Goal: Obtain resource: Download file/media

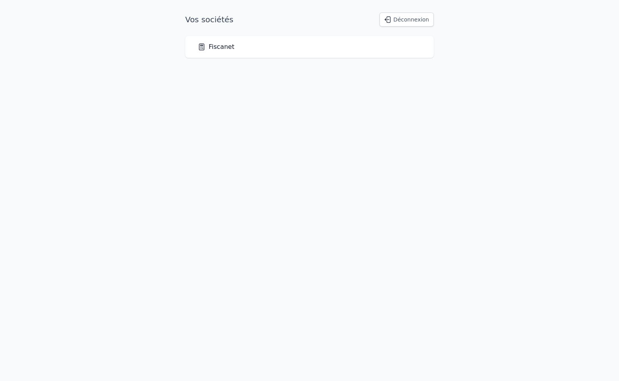
click at [227, 45] on link "Fiscanet" at bounding box center [216, 46] width 37 height 9
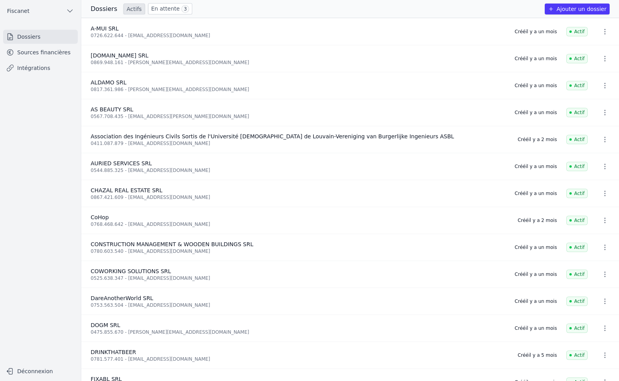
click at [31, 52] on link "Sources financières" at bounding box center [40, 52] width 75 height 14
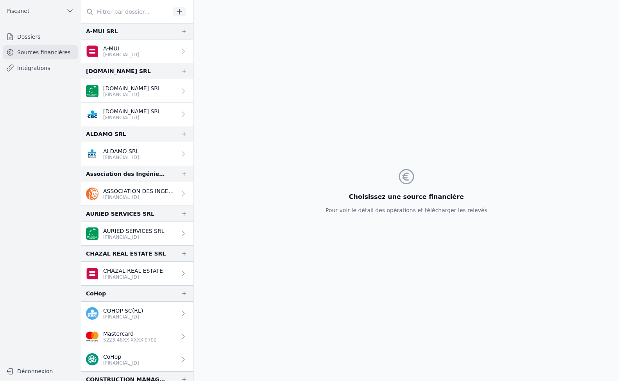
click at [176, 191] on div at bounding box center [181, 194] width 11 height 8
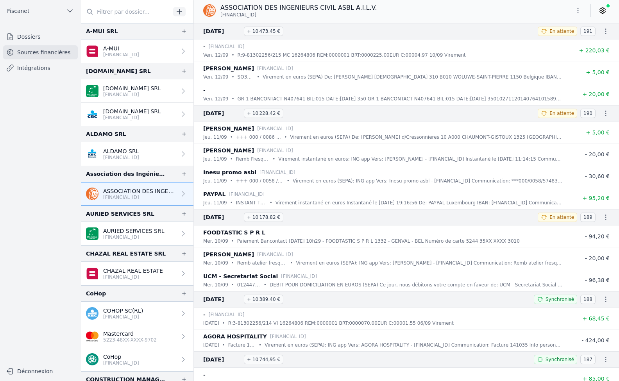
click at [605, 11] on icon at bounding box center [603, 11] width 8 height 8
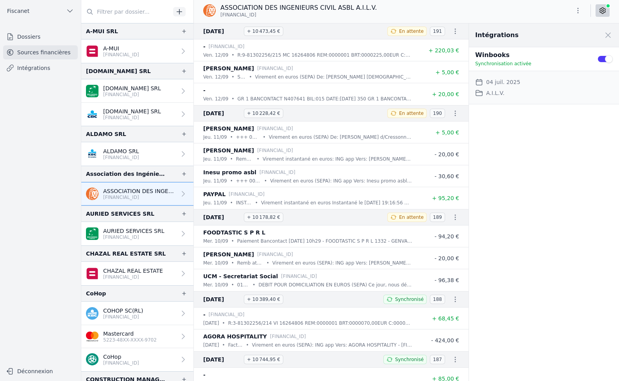
click at [599, 59] on button "Use setting" at bounding box center [605, 59] width 16 height 8
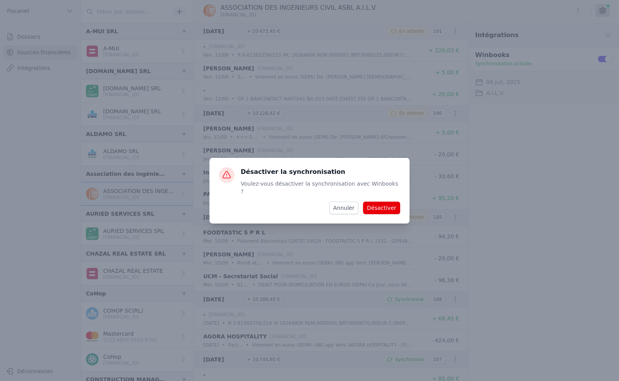
click at [394, 204] on button "Désactiver" at bounding box center [381, 208] width 37 height 13
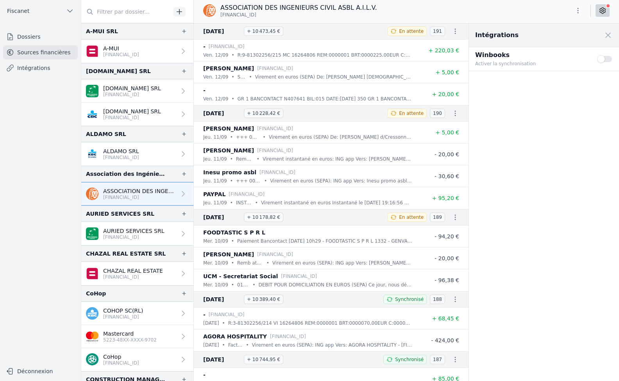
click at [608, 57] on button "Use setting" at bounding box center [605, 59] width 16 height 8
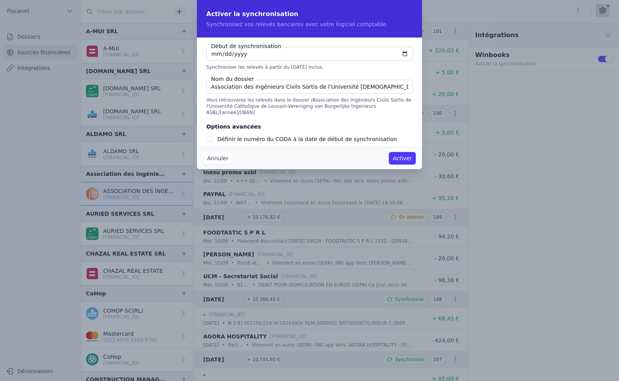
checkbox input "false"
type input "[DATE]"
drag, startPoint x: 395, startPoint y: 82, endPoint x: 453, endPoint y: 77, distance: 58.1
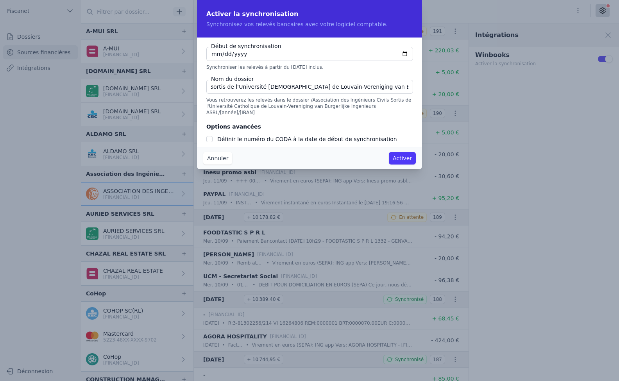
click at [453, 77] on div "Activer la synchronisation Synchronisez vos relevés bancaires avec votre logici…" at bounding box center [309, 190] width 619 height 381
click at [394, 83] on input "Association des Ingénieurs Civils Sortis de l'Université [DEMOGRAPHIC_DATA] de …" at bounding box center [309, 87] width 207 height 14
drag, startPoint x: 394, startPoint y: 88, endPoint x: 424, endPoint y: 88, distance: 29.7
click at [424, 88] on div "Activer la synchronisation Synchronisez vos relevés bancaires avec votre logici…" at bounding box center [309, 190] width 619 height 381
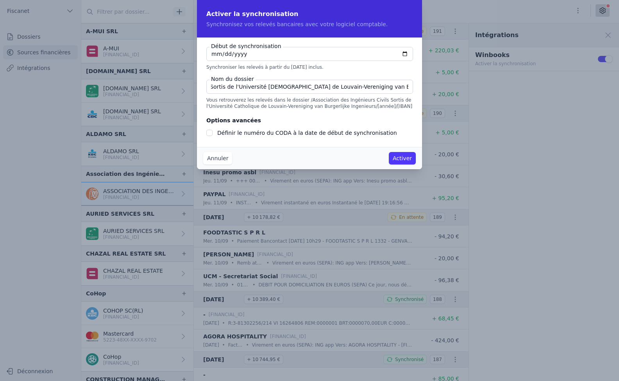
scroll to position [0, 79]
type input "Association des Ingénieurs Civils Sortis de l'Université [DEMOGRAPHIC_DATA] de …"
click at [213, 53] on input "[DATE]" at bounding box center [309, 54] width 207 height 14
type input "[DATE]"
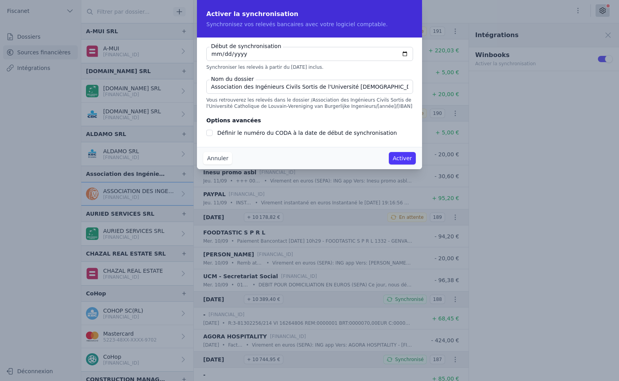
click at [208, 131] on input "Définir le numéro du CODA à la date de début de synchronisation" at bounding box center [209, 133] width 6 height 6
checkbox input "true"
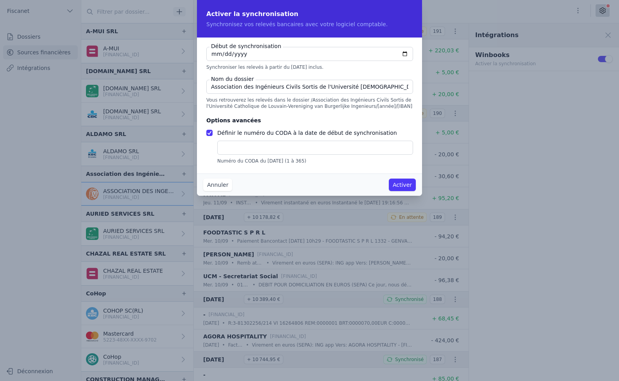
click at [238, 150] on input "text" at bounding box center [315, 148] width 196 height 14
type input "162"
click at [404, 184] on button "Activer" at bounding box center [402, 185] width 27 height 13
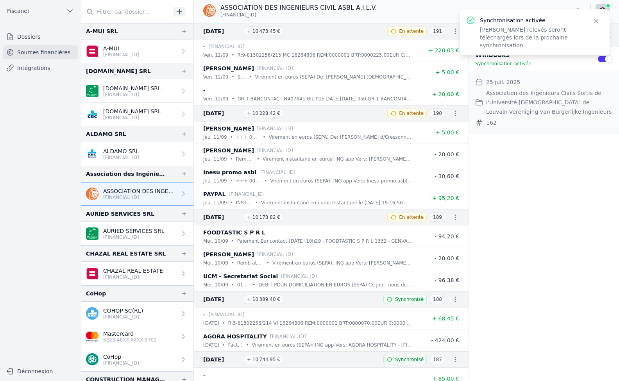
click at [29, 69] on link "Intégrations" at bounding box center [40, 68] width 75 height 14
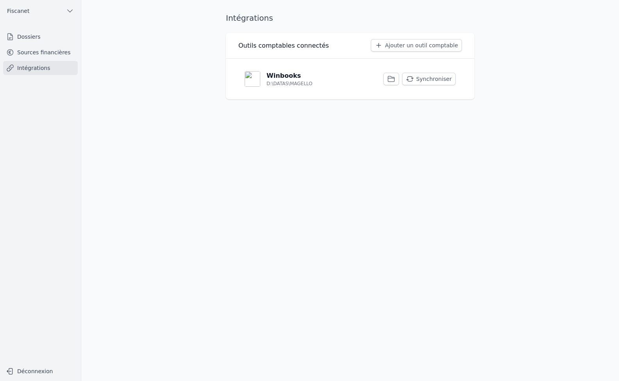
click at [432, 81] on button "Synchroniser" at bounding box center [429, 79] width 54 height 13
click at [23, 42] on link "Dossiers" at bounding box center [40, 37] width 75 height 14
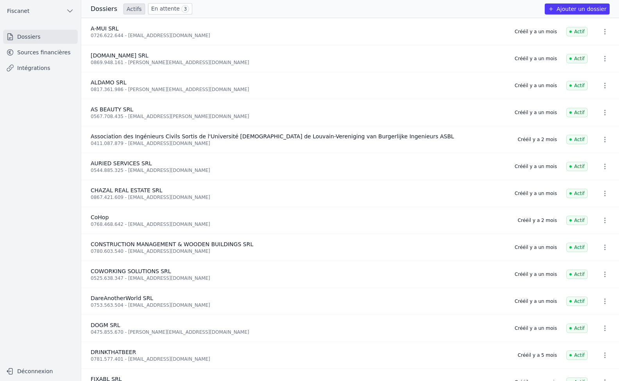
click at [29, 56] on link "Sources financières" at bounding box center [40, 52] width 75 height 14
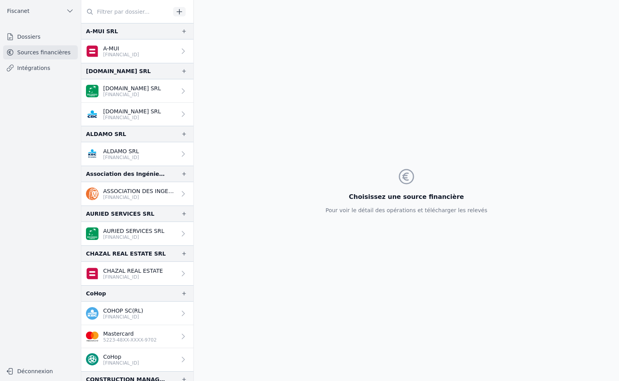
click at [169, 193] on p "ASSOCIATION DES INGENIEURS CIVIL ASBL A.I.L.V." at bounding box center [139, 191] width 73 height 8
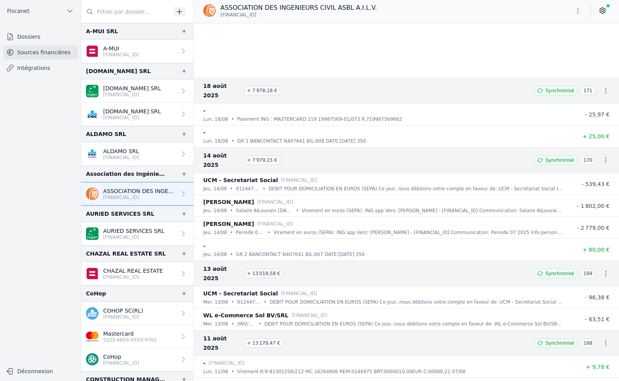
scroll to position [1563, 0]
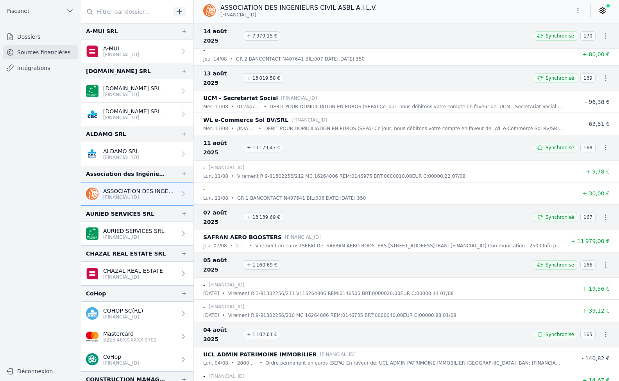
click at [603, 331] on icon "button" at bounding box center [606, 335] width 8 height 8
click at [587, 288] on link "Télécharger les CODA" at bounding box center [580, 288] width 72 height 14
click at [602, 261] on icon "button" at bounding box center [606, 265] width 8 height 8
click at [593, 224] on link "Télécharger les CODA" at bounding box center [580, 227] width 72 height 14
click at [604, 213] on icon "button" at bounding box center [606, 217] width 8 height 8
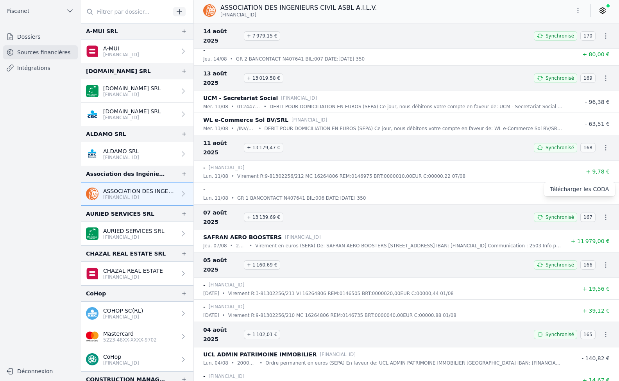
click at [601, 188] on link "Télécharger les CODA" at bounding box center [580, 189] width 72 height 14
click at [602, 144] on icon "button" at bounding box center [606, 148] width 8 height 8
click at [589, 129] on link "Télécharger les CODA" at bounding box center [580, 129] width 72 height 14
click at [602, 74] on icon "button" at bounding box center [606, 78] width 8 height 8
click at [594, 69] on link "Télécharger les CODA" at bounding box center [580, 69] width 72 height 14
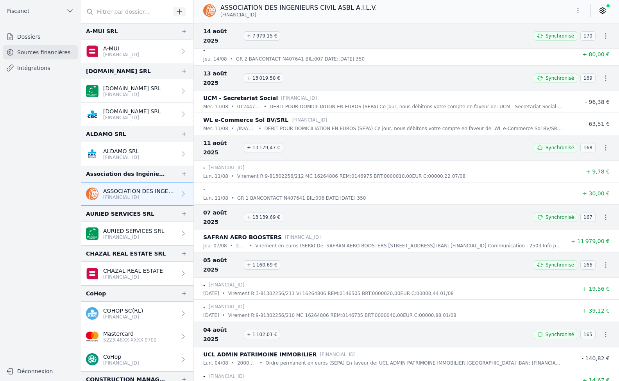
click at [602, 32] on icon "button" at bounding box center [606, 36] width 8 height 8
click at [590, 44] on link "Télécharger les CODA" at bounding box center [580, 45] width 72 height 14
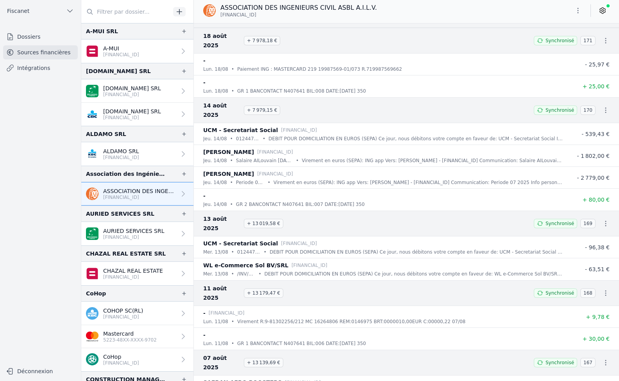
scroll to position [1290, 0]
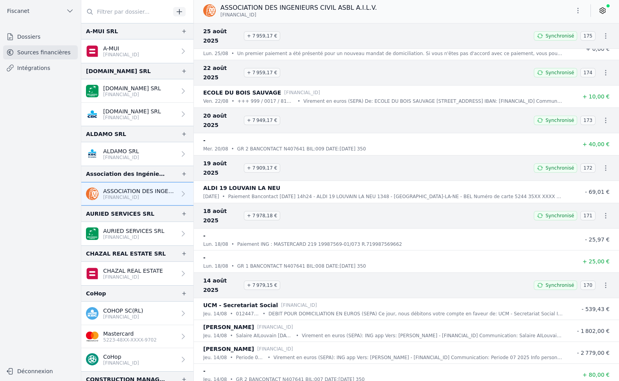
click at [603, 212] on icon "button" at bounding box center [606, 216] width 8 height 8
click at [593, 177] on link "Télécharger les CODA" at bounding box center [580, 178] width 72 height 14
click at [604, 164] on icon "button" at bounding box center [606, 168] width 8 height 8
click at [592, 140] on link "Télécharger les CODA" at bounding box center [580, 140] width 72 height 14
click at [602, 116] on icon "button" at bounding box center [606, 120] width 8 height 8
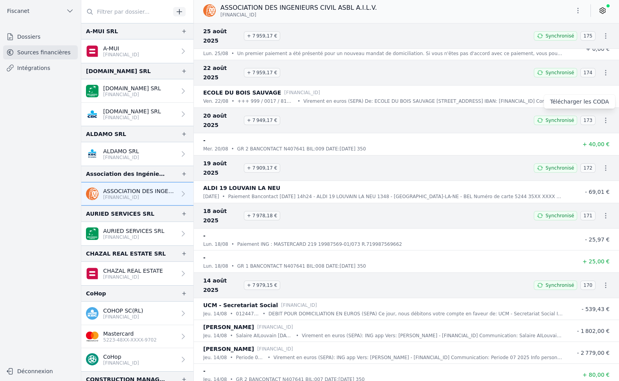
click at [588, 102] on link "Télécharger les CODA" at bounding box center [580, 102] width 72 height 14
click at [602, 69] on icon "button" at bounding box center [606, 73] width 8 height 8
click at [585, 65] on link "Télécharger les CODA" at bounding box center [580, 63] width 72 height 14
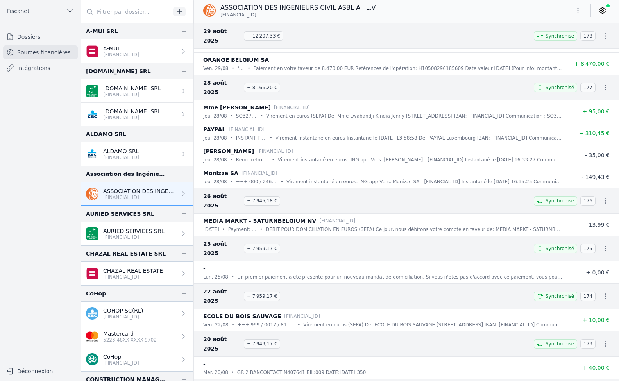
scroll to position [1055, 0]
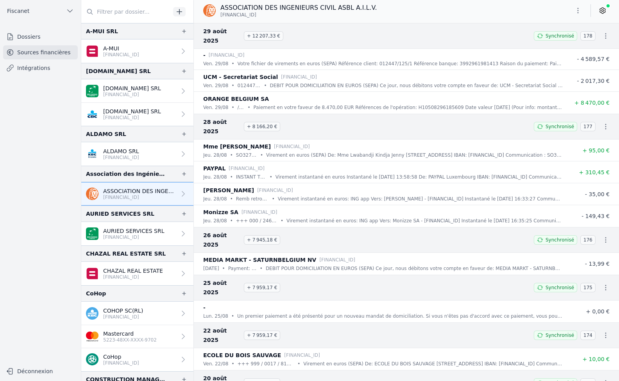
click at [602, 284] on icon "button" at bounding box center [606, 288] width 8 height 8
click at [592, 257] on link "Télécharger les CODA" at bounding box center [580, 259] width 72 height 14
click at [605, 236] on icon "button" at bounding box center [606, 240] width 8 height 8
click at [589, 222] on link "Télécharger les CODA" at bounding box center [580, 221] width 72 height 14
click at [598, 119] on button "button" at bounding box center [606, 127] width 16 height 16
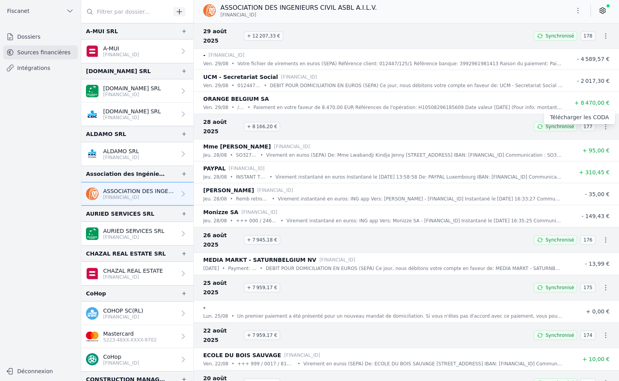
click at [598, 116] on link "Télécharger les CODA" at bounding box center [580, 117] width 72 height 14
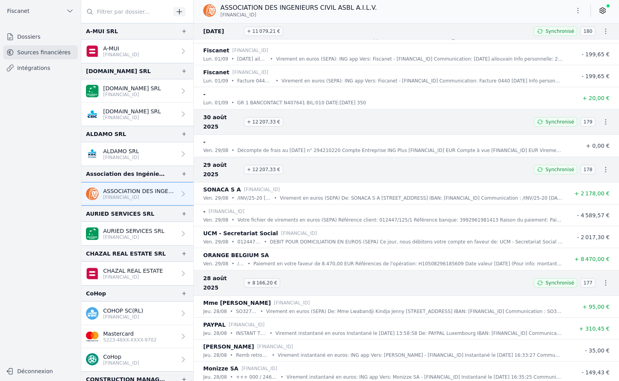
click at [602, 166] on icon "button" at bounding box center [606, 170] width 8 height 8
click at [589, 171] on link "Télécharger les CODA" at bounding box center [580, 170] width 72 height 14
click at [603, 118] on icon "button" at bounding box center [606, 122] width 8 height 8
click at [574, 133] on link "Télécharger les CODA" at bounding box center [580, 131] width 72 height 14
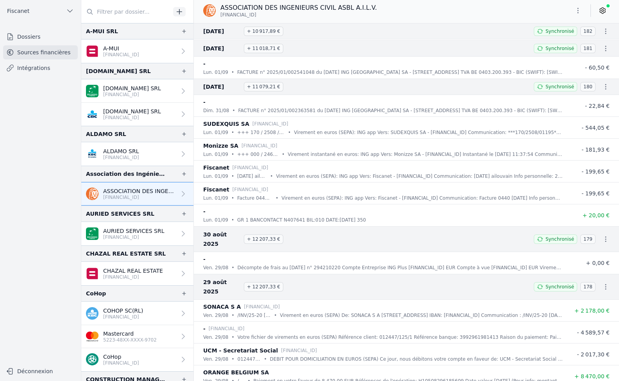
scroll to position [743, 0]
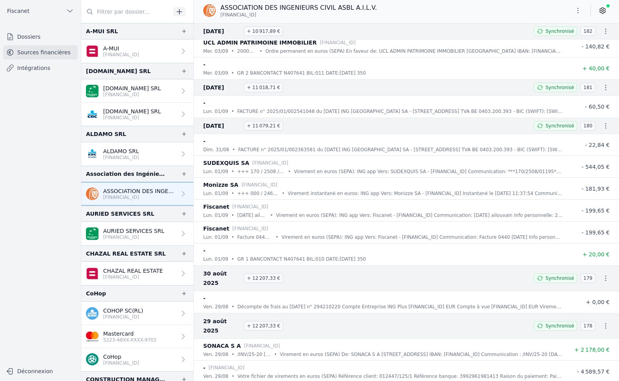
click at [602, 126] on icon "button" at bounding box center [606, 126] width 8 height 8
click at [577, 140] on link "Télécharger les CODA" at bounding box center [580, 140] width 72 height 14
click at [605, 86] on icon "button" at bounding box center [605, 87] width 1 height 5
click at [581, 105] on link "Télécharger les CODA" at bounding box center [580, 102] width 72 height 14
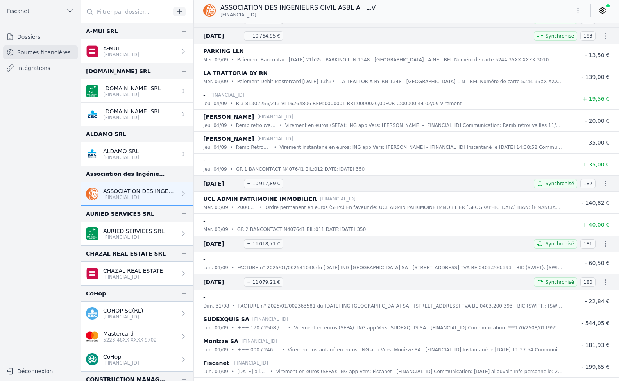
scroll to position [547, 0]
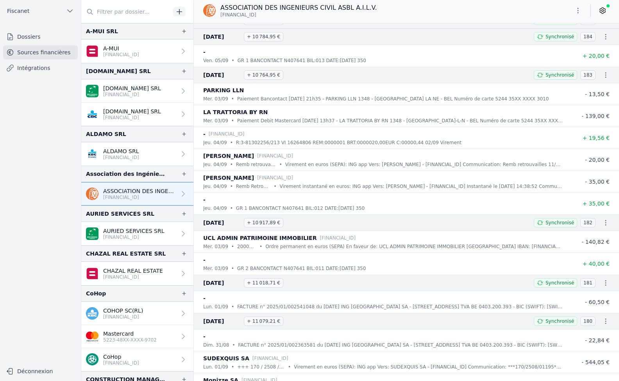
click at [603, 222] on icon "button" at bounding box center [606, 223] width 8 height 8
click at [589, 235] on link "Télécharger les CODA" at bounding box center [580, 237] width 72 height 14
click at [602, 77] on icon "button" at bounding box center [606, 75] width 8 height 8
click at [592, 88] on link "Télécharger les CODA" at bounding box center [580, 89] width 72 height 14
click at [602, 36] on icon "button" at bounding box center [606, 37] width 8 height 8
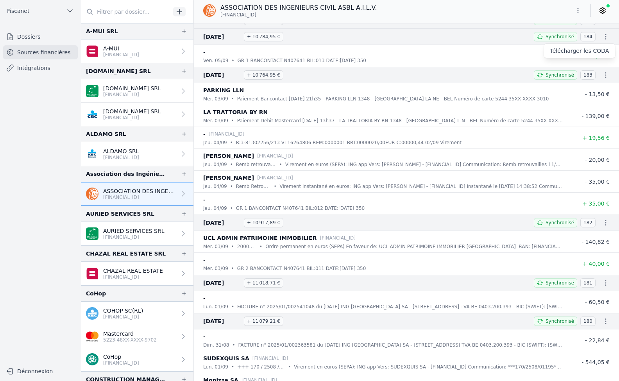
click at [592, 49] on link "Télécharger les CODA" at bounding box center [580, 51] width 72 height 14
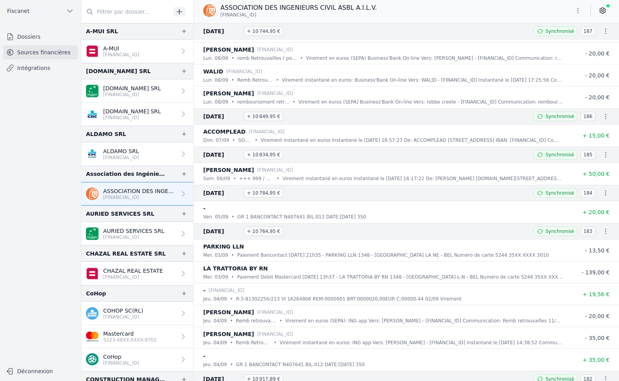
scroll to position [352, 0]
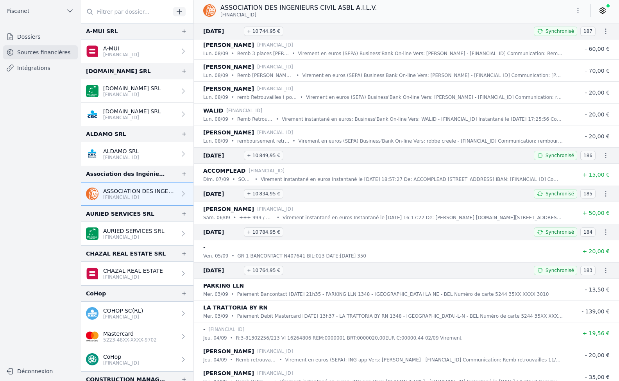
click at [603, 191] on icon "button" at bounding box center [606, 194] width 8 height 8
click at [588, 208] on link "Télécharger les CODA" at bounding box center [580, 208] width 72 height 14
click at [603, 157] on icon "button" at bounding box center [606, 156] width 8 height 8
click at [593, 168] on link "Télécharger les CODA" at bounding box center [580, 170] width 72 height 14
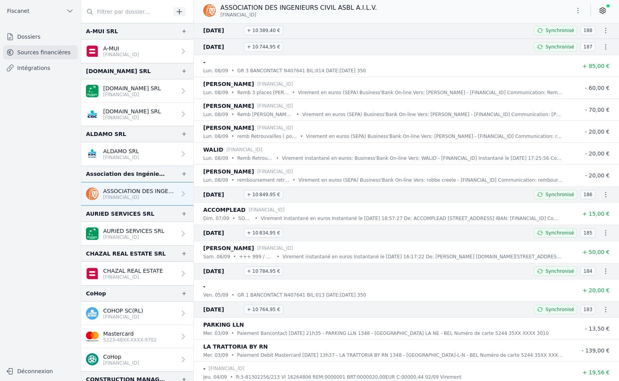
scroll to position [195, 0]
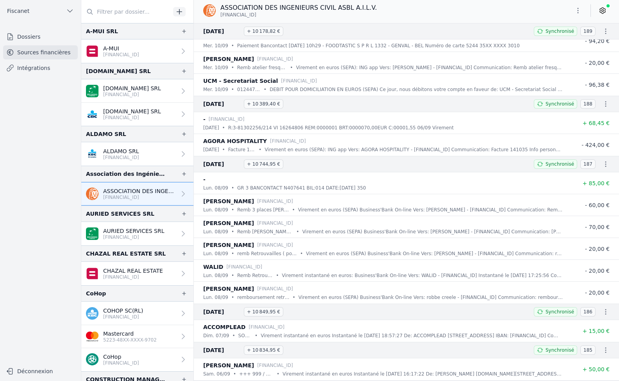
click at [602, 164] on icon "button" at bounding box center [606, 164] width 8 height 8
click at [582, 178] on link "Télécharger les CODA" at bounding box center [580, 178] width 72 height 14
click at [602, 103] on icon "button" at bounding box center [606, 104] width 8 height 8
click at [595, 119] on link "Télécharger les CODA" at bounding box center [580, 118] width 72 height 14
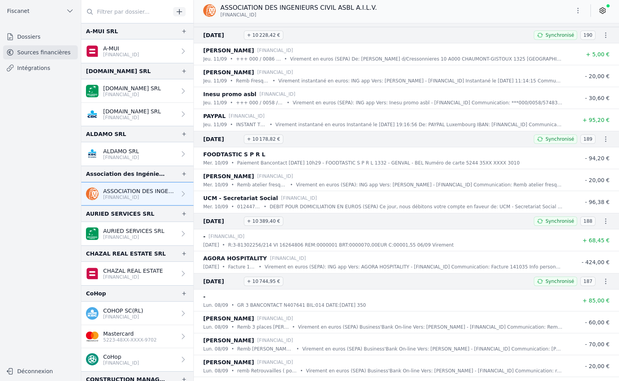
scroll to position [39, 0]
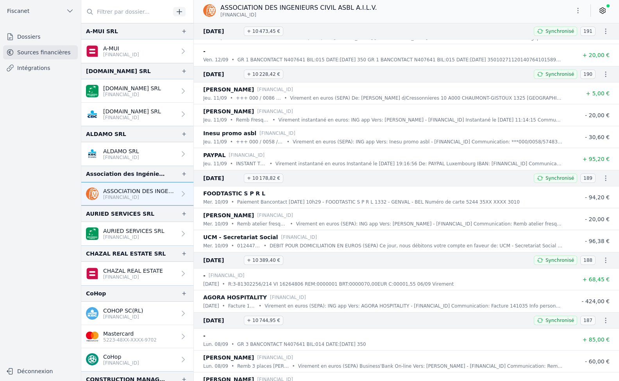
click at [603, 177] on icon "button" at bounding box center [606, 178] width 8 height 8
click at [586, 193] on link "Télécharger les CODA" at bounding box center [580, 192] width 72 height 14
click at [602, 73] on icon "button" at bounding box center [606, 74] width 8 height 8
click at [585, 87] on link "Télécharger les CODA" at bounding box center [580, 88] width 72 height 14
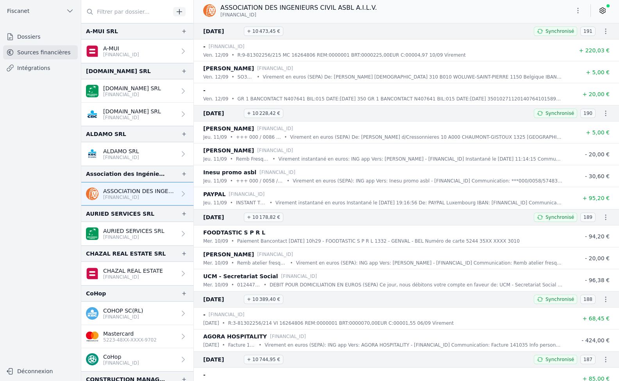
click at [602, 29] on icon "button" at bounding box center [606, 31] width 8 height 8
click at [589, 45] on link "Télécharger les CODA" at bounding box center [580, 45] width 72 height 14
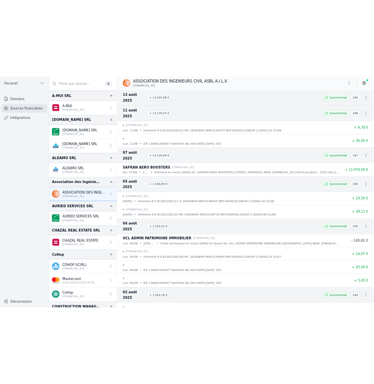
scroll to position [1720, 0]
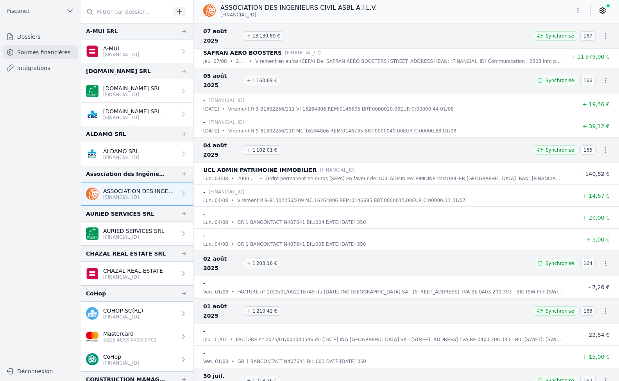
click at [602, 307] on icon "button" at bounding box center [606, 311] width 8 height 8
click at [586, 272] on link "Télécharger les CODA" at bounding box center [580, 274] width 72 height 14
click at [603, 259] on icon "button" at bounding box center [606, 263] width 8 height 8
click at [600, 233] on link "Télécharger les CODA" at bounding box center [580, 235] width 72 height 14
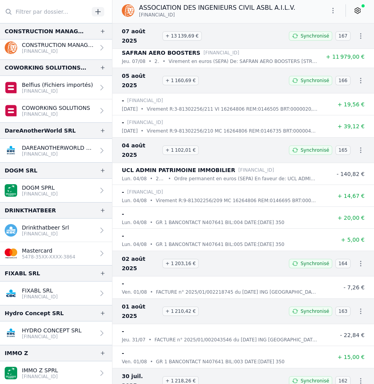
scroll to position [391, 0]
